Goal: Task Accomplishment & Management: Manage account settings

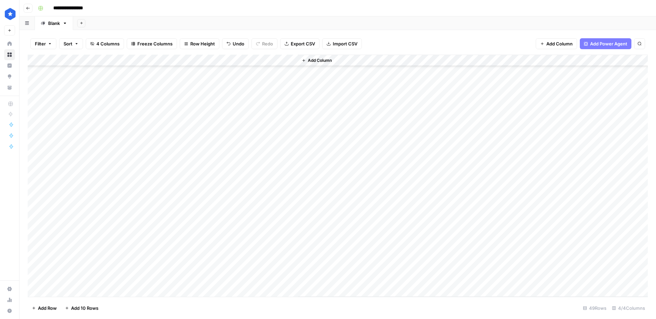
scroll to position [349, 0]
click at [221, 60] on div "Add Column" at bounding box center [338, 176] width 620 height 242
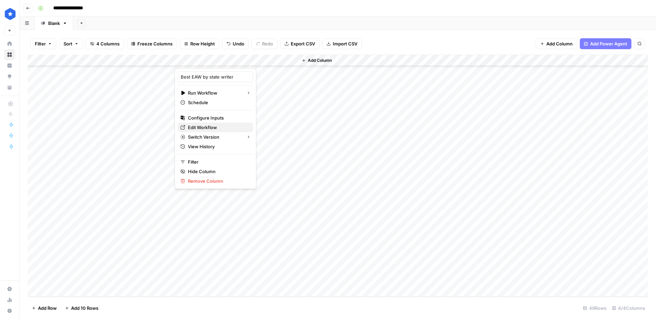
click at [214, 128] on span "Edit Workflow" at bounding box center [218, 127] width 60 height 7
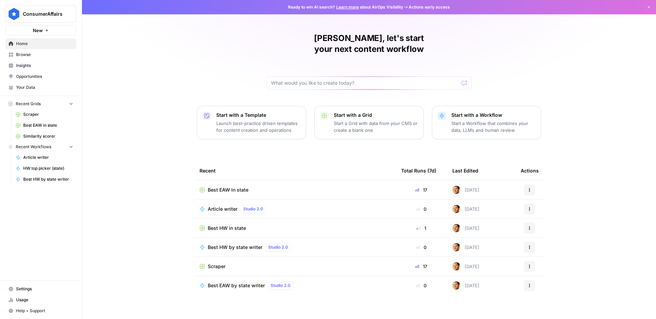
click at [35, 85] on span "Your Data" at bounding box center [44, 87] width 57 height 6
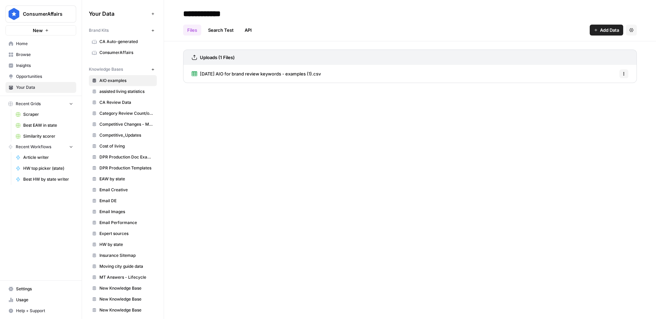
click at [133, 179] on span "EAW by state" at bounding box center [126, 179] width 54 height 6
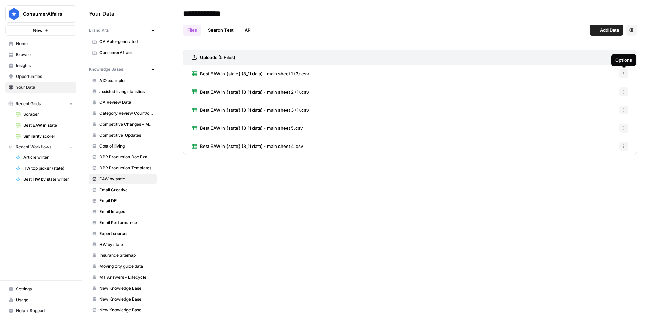
click at [627, 72] on button "Options" at bounding box center [623, 73] width 9 height 9
click at [618, 85] on span "Delete File" at bounding box center [608, 88] width 22 height 7
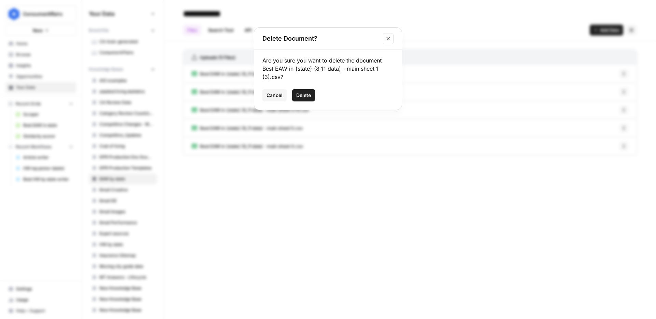
click at [314, 96] on button "Delete" at bounding box center [303, 95] width 23 height 12
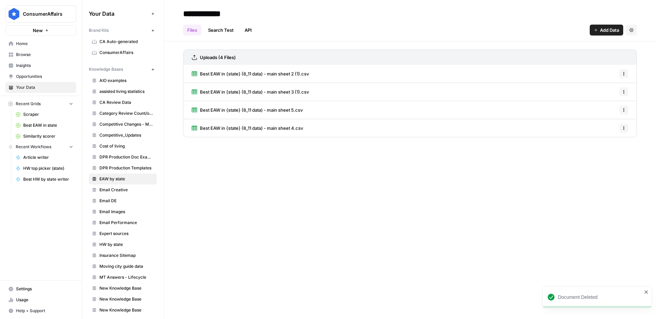
click at [625, 75] on icon "button" at bounding box center [624, 74] width 4 height 4
click at [615, 91] on span "Delete File" at bounding box center [608, 88] width 22 height 7
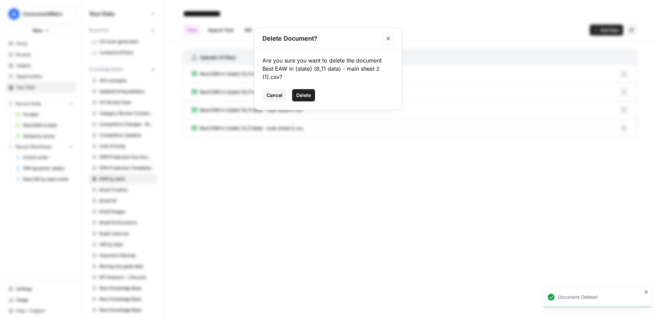
click at [309, 97] on span "Delete" at bounding box center [303, 95] width 15 height 7
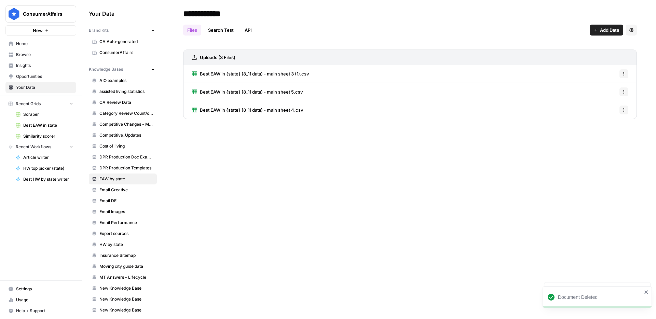
click at [622, 76] on button "Options" at bounding box center [623, 73] width 9 height 9
click at [606, 89] on span "Delete File" at bounding box center [608, 88] width 22 height 7
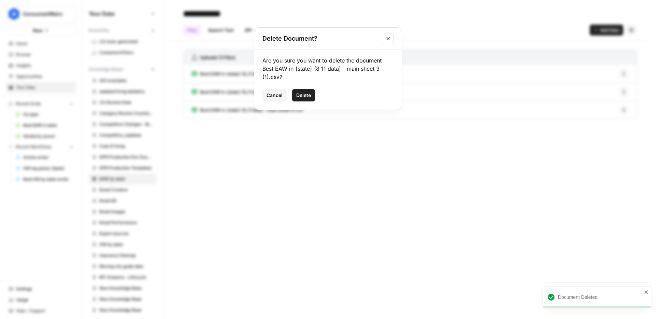
click at [306, 92] on span "Delete" at bounding box center [303, 95] width 15 height 7
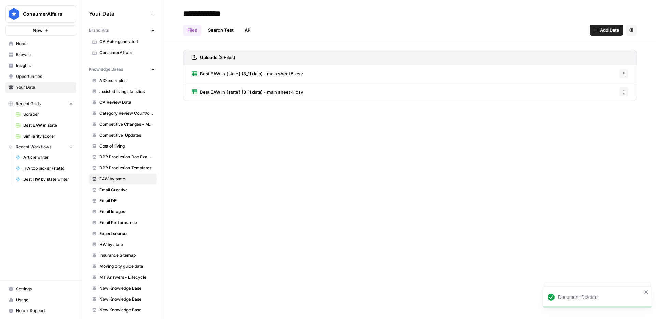
click at [620, 75] on button "Options" at bounding box center [623, 73] width 9 height 9
click at [619, 85] on span "Delete File" at bounding box center [608, 88] width 22 height 7
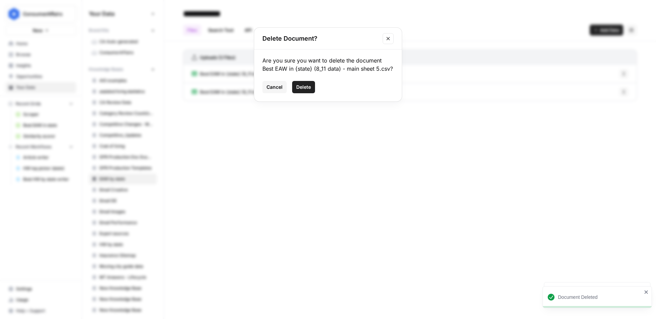
click at [313, 87] on button "Delete" at bounding box center [303, 87] width 23 height 12
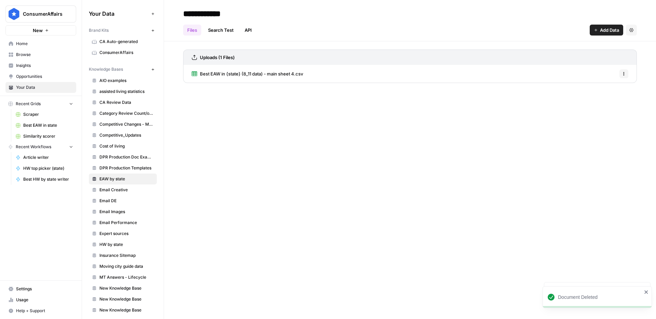
click at [626, 71] on button "Options" at bounding box center [623, 73] width 9 height 9
click at [605, 86] on span "Delete File" at bounding box center [608, 88] width 22 height 7
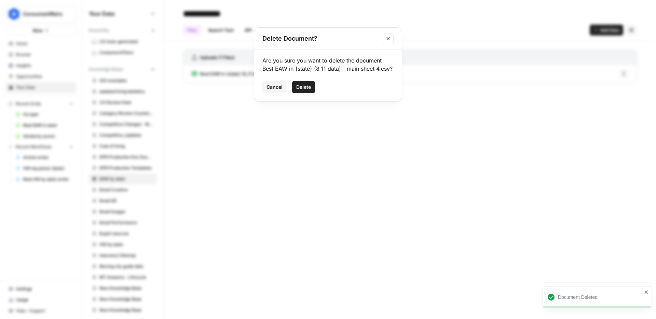
click at [310, 91] on button "Delete" at bounding box center [303, 87] width 23 height 12
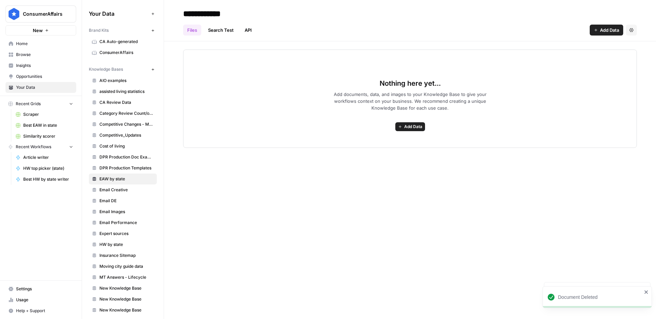
click at [411, 124] on span "Add Data" at bounding box center [413, 127] width 18 height 6
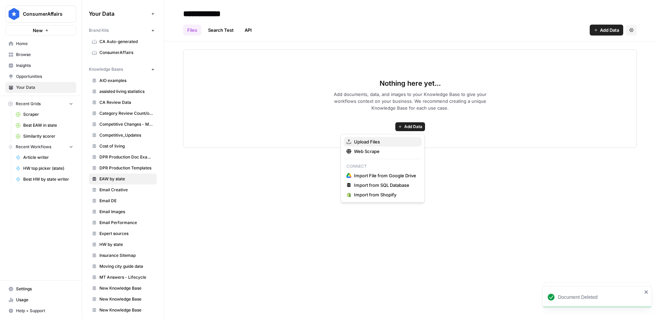
click at [398, 144] on span "Upload Files" at bounding box center [385, 141] width 62 height 7
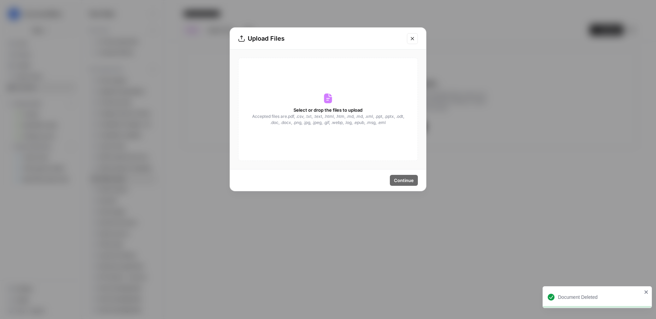
click at [331, 131] on div "Select or drop the files to upload Accepted files are .pdf, .csv, .txt, .text, …" at bounding box center [328, 109] width 180 height 103
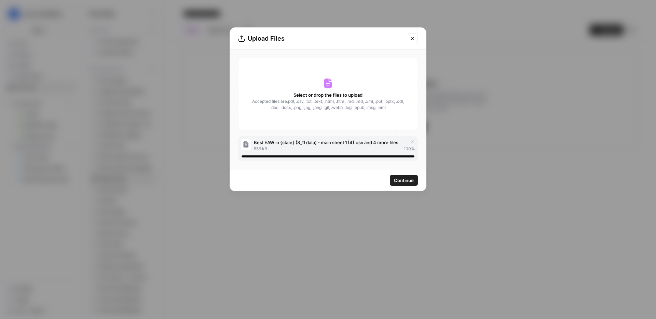
click at [403, 177] on span "Continue" at bounding box center [404, 180] width 20 height 7
